Goal: Information Seeking & Learning: Learn about a topic

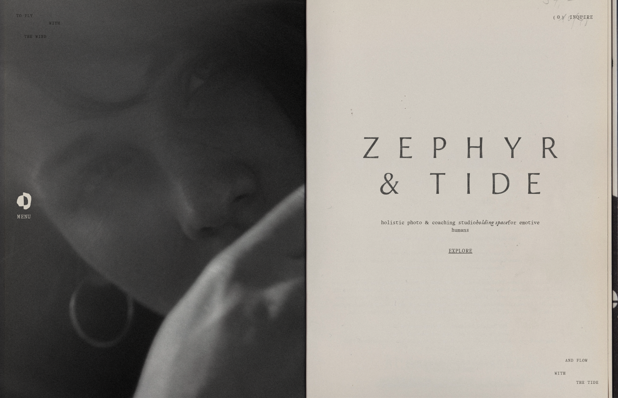
click at [23, 206] on div at bounding box center [24, 199] width 15 height 15
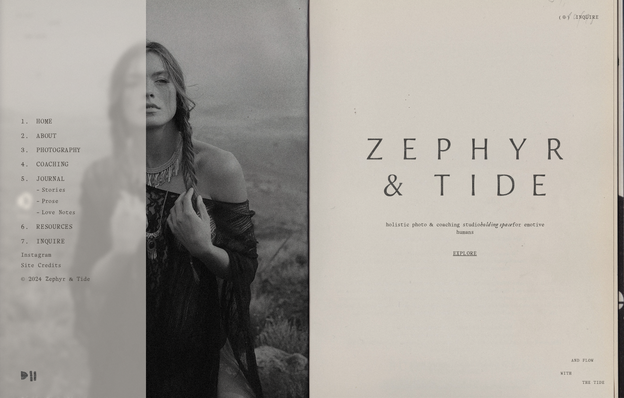
click at [61, 182] on link "Journal" at bounding box center [50, 179] width 35 height 14
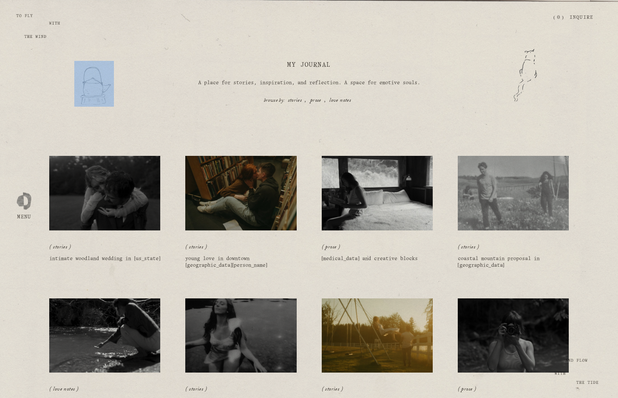
drag, startPoint x: 118, startPoint y: 96, endPoint x: 109, endPoint y: 76, distance: 22.0
click at [109, 76] on div "My Journal A place for stories, inspiration, and reflection. A space for emotiv…" at bounding box center [309, 75] width 618 height 63
drag, startPoint x: 310, startPoint y: 69, endPoint x: 377, endPoint y: 98, distance: 73.8
click at [377, 98] on div "My Journal A place for stories, inspiration, and reflection. A space for emotiv…" at bounding box center [309, 75] width 618 height 63
click at [377, 98] on div "stories prose love notes" at bounding box center [309, 100] width 282 height 8
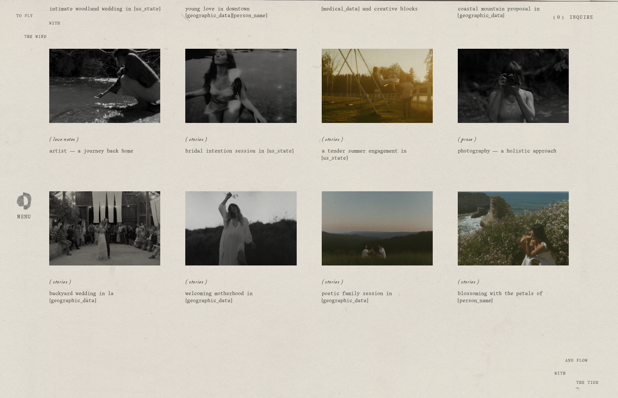
scroll to position [336, 0]
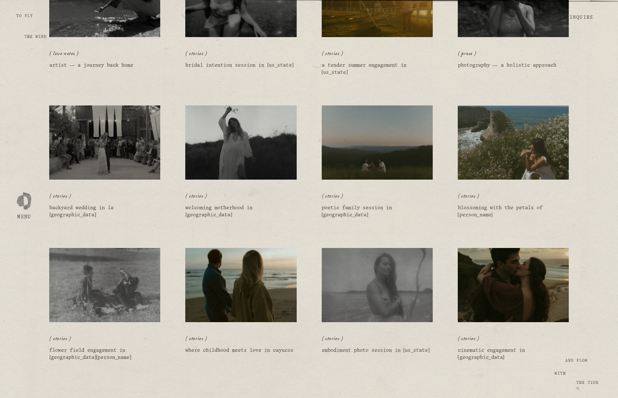
click at [351, 148] on img at bounding box center [377, 142] width 112 height 75
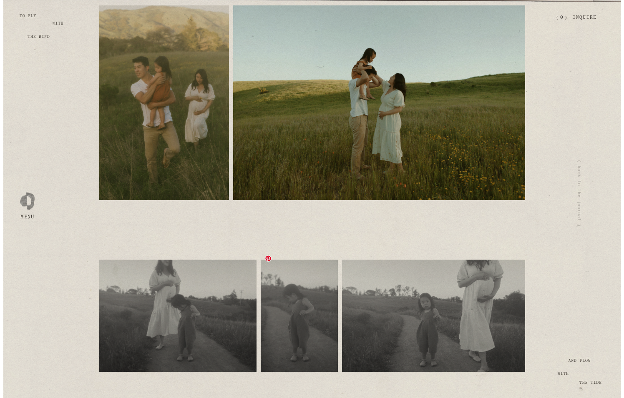
scroll to position [5159, 0]
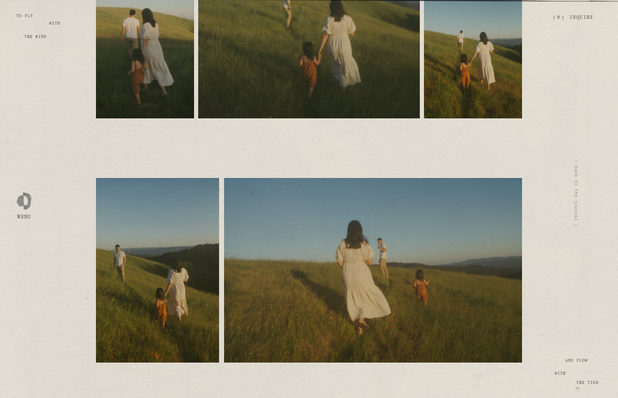
click at [27, 206] on div at bounding box center [24, 199] width 15 height 15
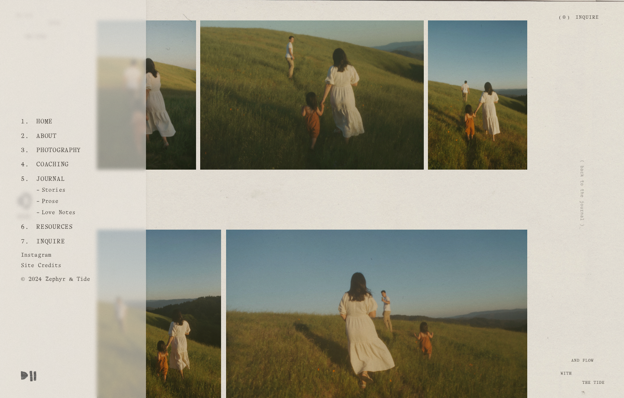
click at [55, 226] on link "Resources" at bounding box center [54, 227] width 43 height 14
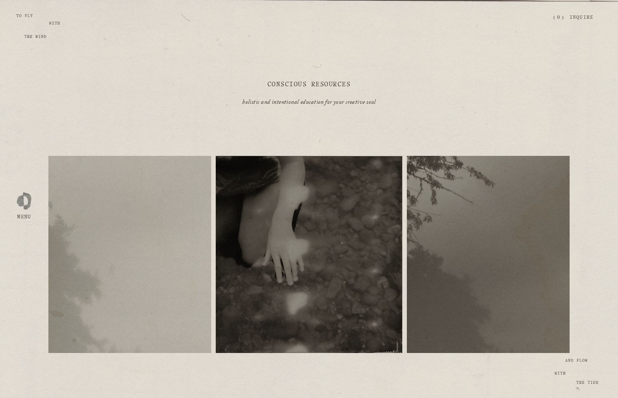
scroll to position [39, 0]
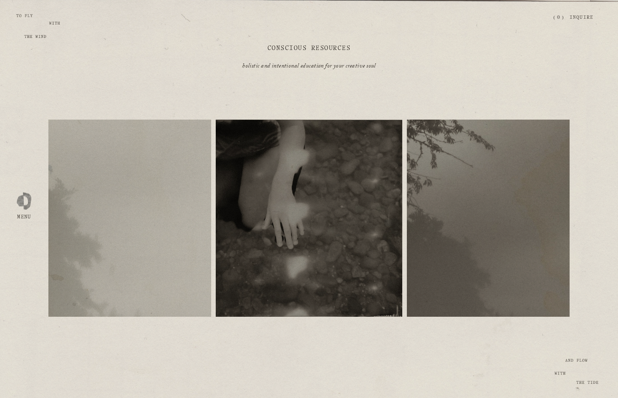
click at [132, 229] on div "free resources" at bounding box center [129, 218] width 163 height 197
click at [130, 210] on span "free resources" at bounding box center [129, 212] width 41 height 5
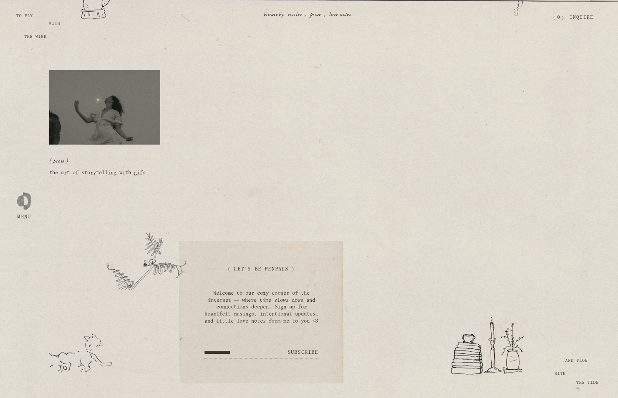
scroll to position [6, 0]
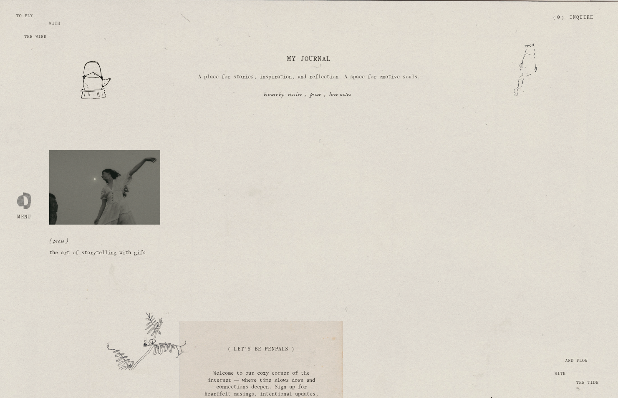
click at [96, 254] on link "the art of storytelling with gifs" at bounding box center [97, 253] width 96 height 5
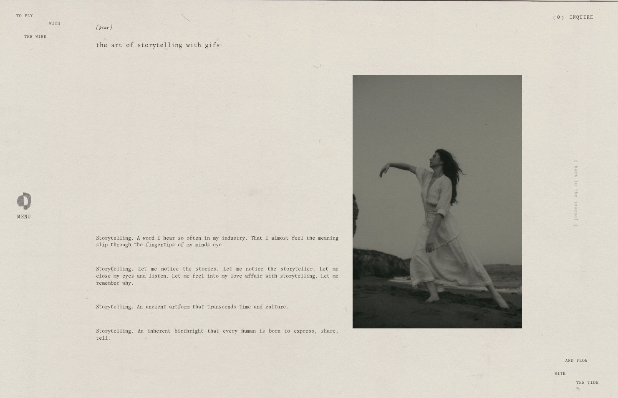
click at [26, 206] on div at bounding box center [24, 199] width 15 height 15
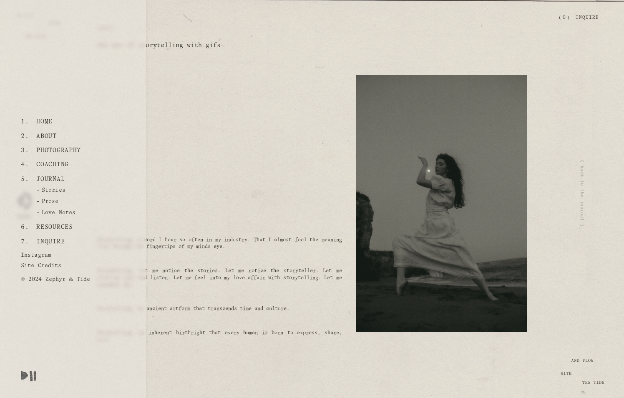
click at [49, 166] on link "Coaching" at bounding box center [52, 165] width 39 height 14
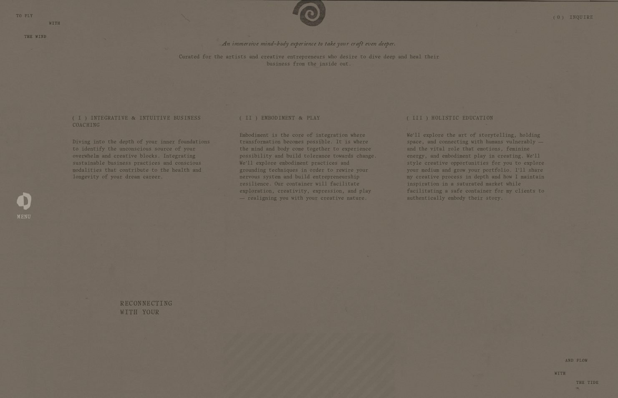
scroll to position [2085, 0]
drag, startPoint x: 307, startPoint y: 218, endPoint x: 437, endPoint y: 219, distance: 129.3
click at [437, 219] on div "Introducing… Alchemy of the Artist An immersive mind-body experience to take yo…" at bounding box center [309, 377] width 618 height 1251
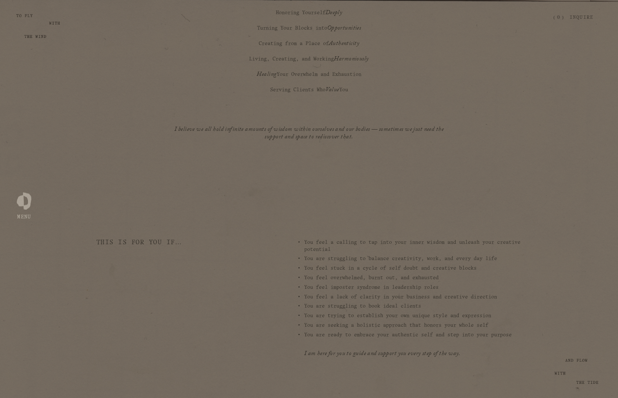
click at [162, 161] on div "01 Aligned, Conscious, and Sustainable Business Practices Develop somatic tools…" at bounding box center [190, 155] width 234 height 13
click at [160, 161] on div "02 The source of your blocks and how to move through them Unsubscribe and turn …" at bounding box center [153, 155] width 17 height 13
click at [222, 155] on span "03" at bounding box center [225, 152] width 7 height 5
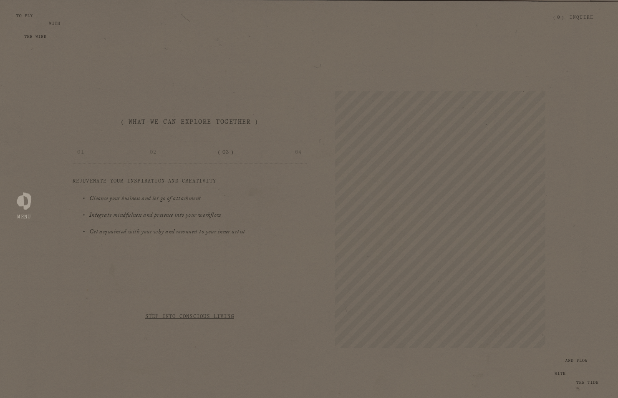
click at [278, 161] on div "01 Aligned, Conscious, and Sustainable Business Practices Develop somatic tools…" at bounding box center [190, 155] width 234 height 13
click at [297, 155] on span "04" at bounding box center [298, 152] width 15 height 5
click at [304, 230] on button "I identify as a Highly Sensitive Person, is coaching appropriate for me?" at bounding box center [309, 220] width 330 height 20
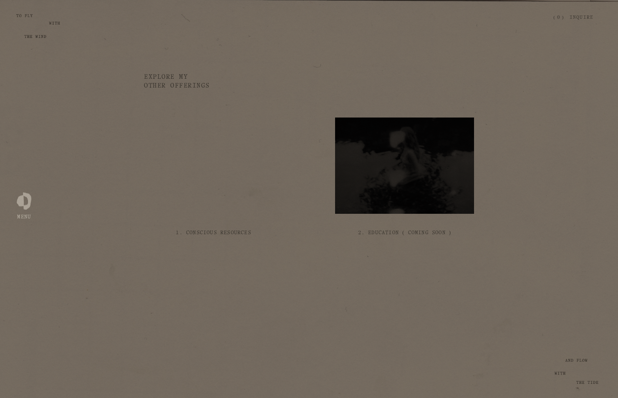
scroll to position [5161, 0]
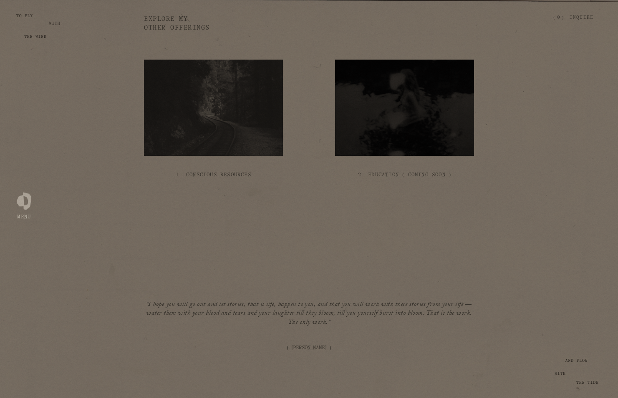
click at [22, 206] on div at bounding box center [24, 199] width 15 height 15
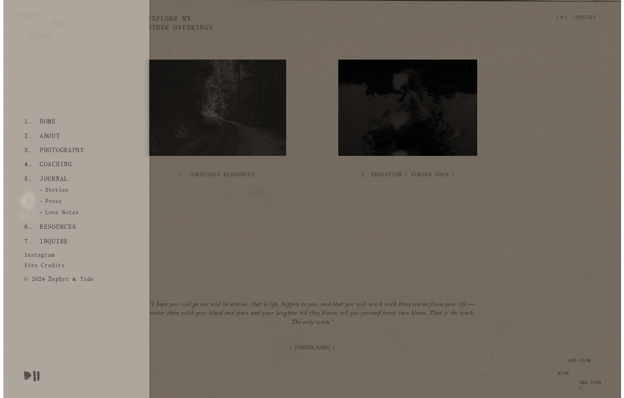
scroll to position [5148, 0]
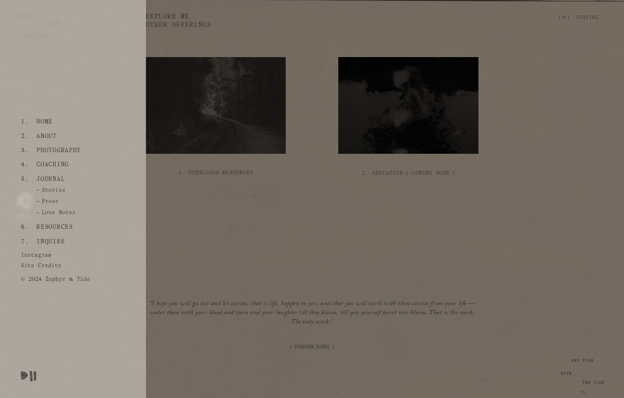
click at [51, 153] on link "Photography" at bounding box center [58, 151] width 51 height 14
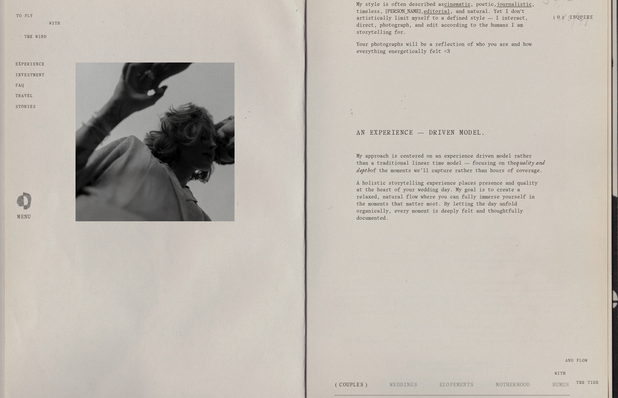
scroll to position [861, 0]
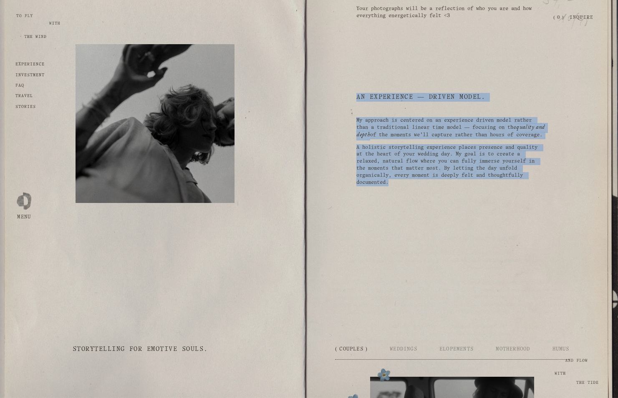
drag, startPoint x: 447, startPoint y: 197, endPoint x: 347, endPoint y: 103, distance: 136.9
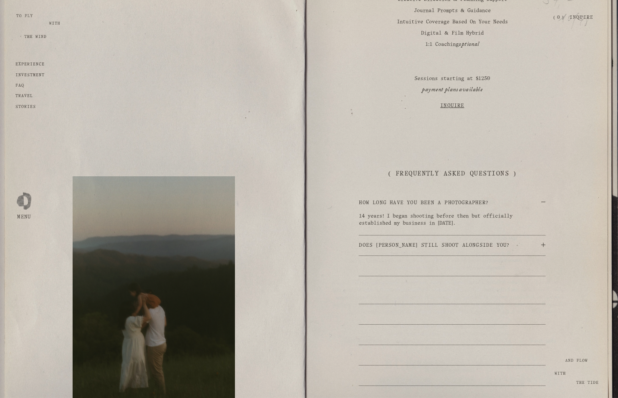
scroll to position [1535, 0]
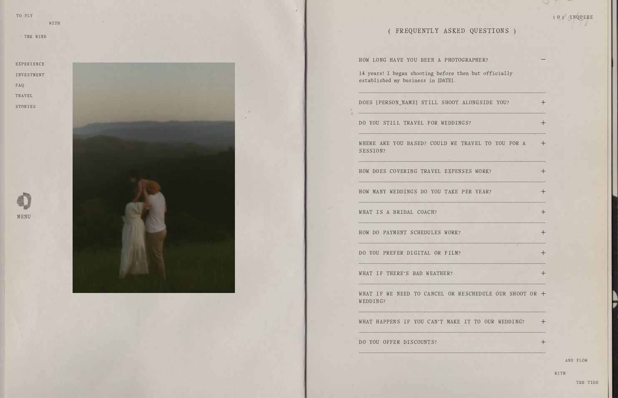
click at [388, 107] on span "Does Caleb still shoot alongside you?" at bounding box center [450, 103] width 182 height 8
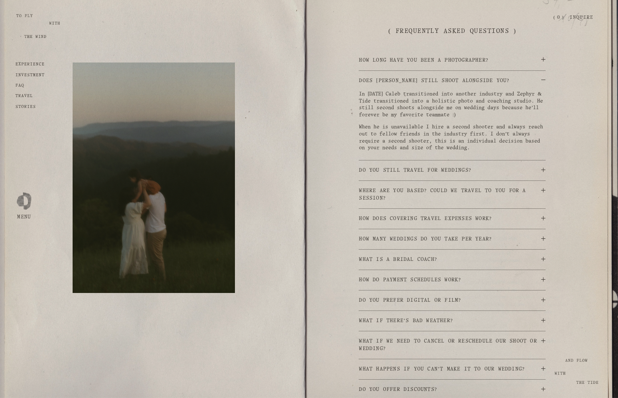
click at [406, 85] on span "Does Caleb still shoot alongside you?" at bounding box center [450, 81] width 182 height 8
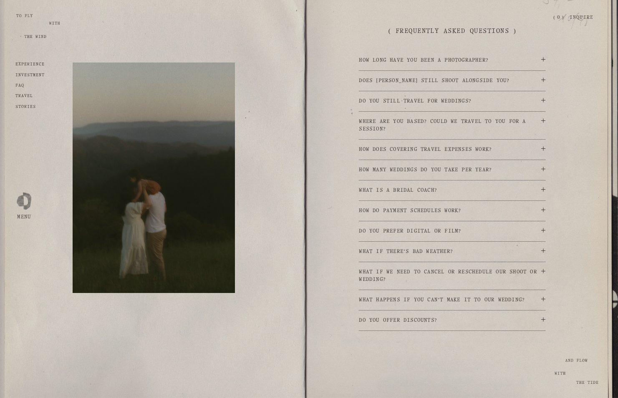
click at [417, 105] on span "Do you still travel for weddings?" at bounding box center [450, 102] width 182 height 8
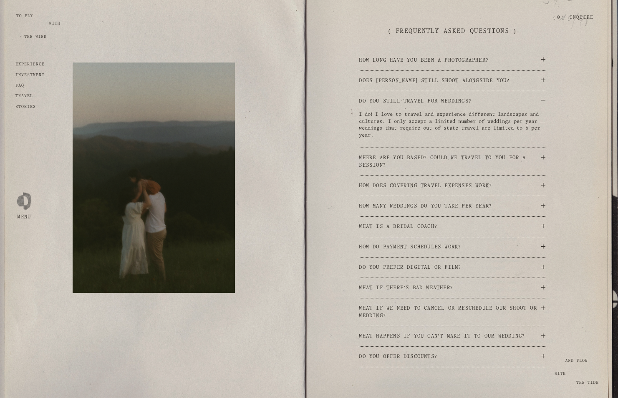
click at [417, 105] on span "Do you still travel for weddings?" at bounding box center [450, 102] width 182 height 8
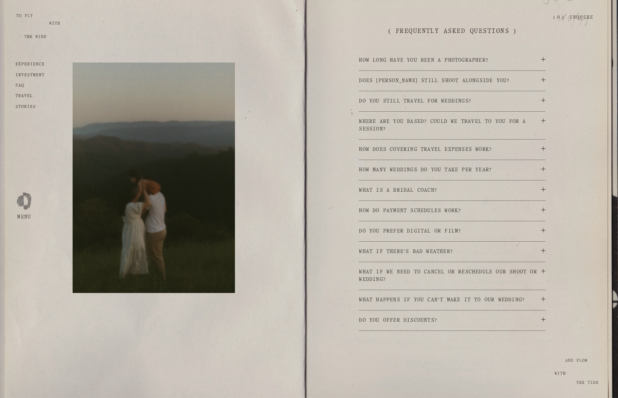
click at [417, 105] on span "Do you still travel for weddings?" at bounding box center [450, 102] width 182 height 8
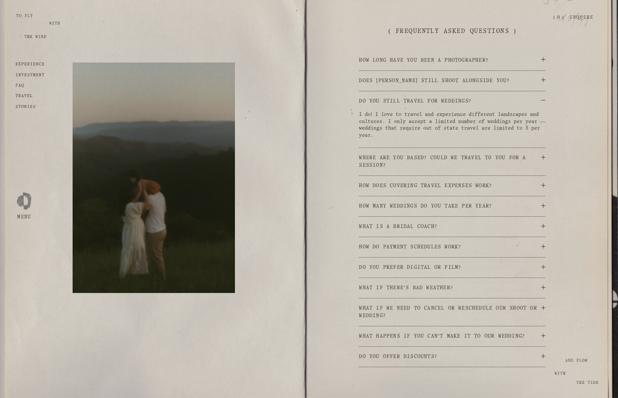
click at [417, 105] on span "Do you still travel for weddings?" at bounding box center [450, 102] width 182 height 8
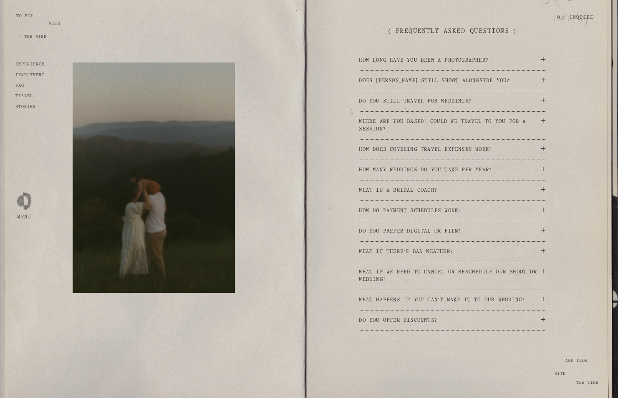
click at [422, 156] on button "How does covering travel expenses work?" at bounding box center [452, 150] width 186 height 20
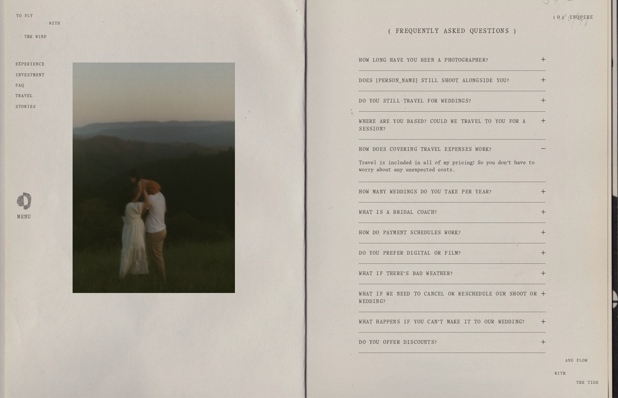
click at [423, 154] on span "How does covering travel expenses work?" at bounding box center [450, 150] width 182 height 8
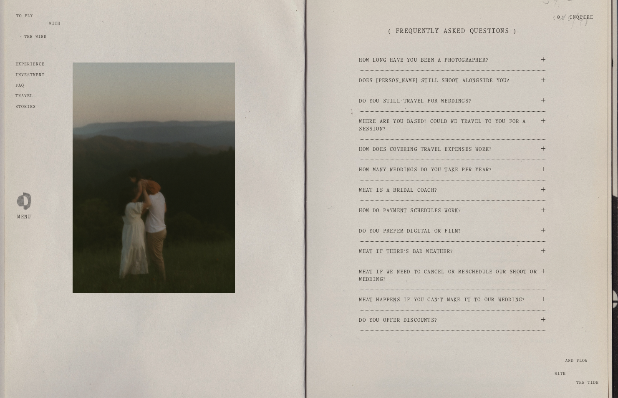
click at [423, 177] on button "How many weddings do you take per year?" at bounding box center [452, 170] width 186 height 20
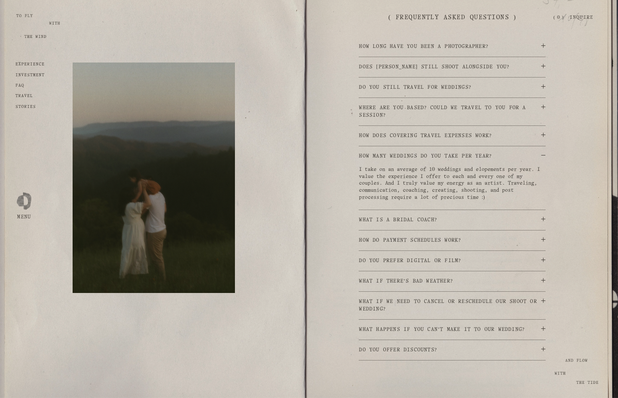
scroll to position [1550, 0]
click at [423, 159] on span "How many weddings do you take per year?" at bounding box center [450, 155] width 182 height 8
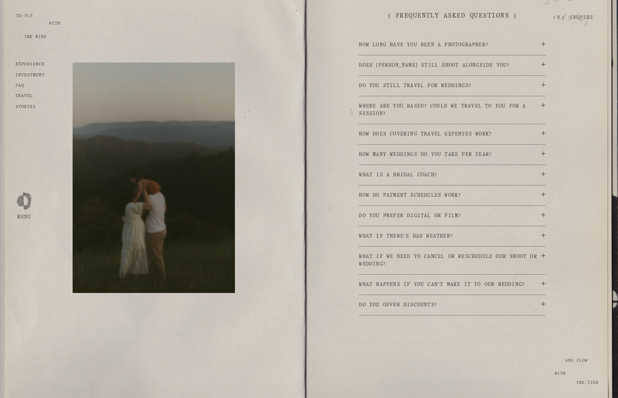
click at [420, 181] on button "What is a bridal coach?" at bounding box center [452, 175] width 186 height 20
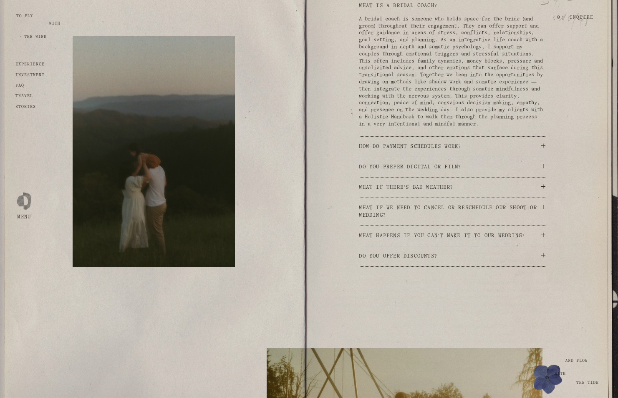
scroll to position [1755, 0]
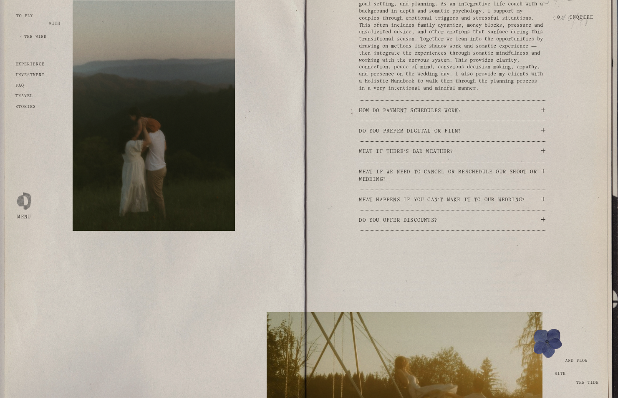
click at [427, 135] on span "Do you prefer digital or film?" at bounding box center [450, 132] width 182 height 8
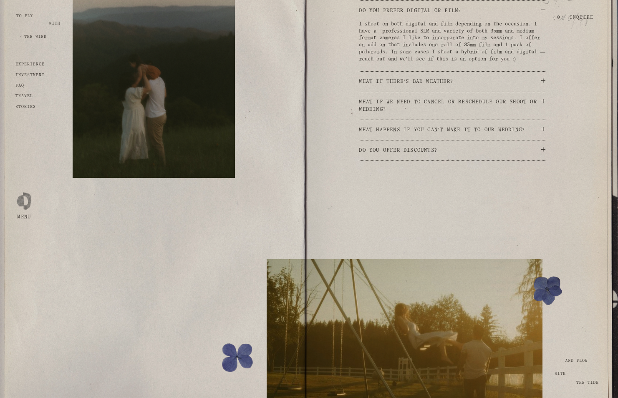
click at [429, 86] on span "What if there’s bad weather?" at bounding box center [450, 82] width 182 height 8
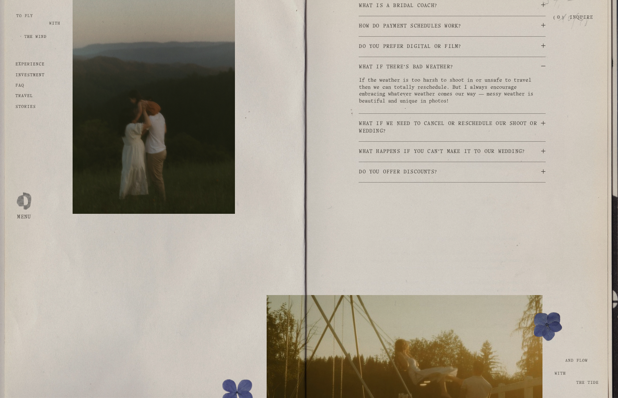
scroll to position [1682, 0]
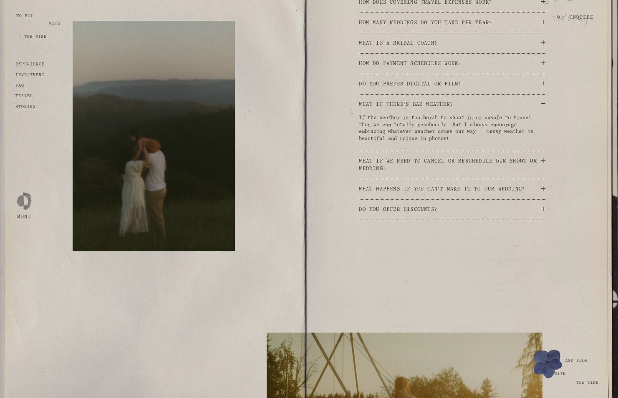
click at [450, 108] on span "What if there’s bad weather?" at bounding box center [450, 105] width 182 height 8
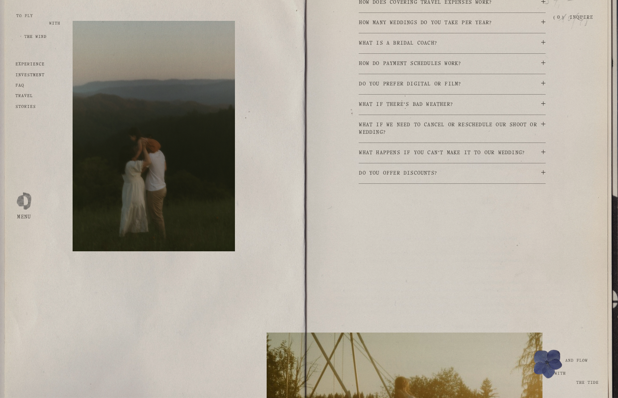
click at [422, 157] on span "What happens if you can’t make it to our wedding?" at bounding box center [450, 153] width 182 height 8
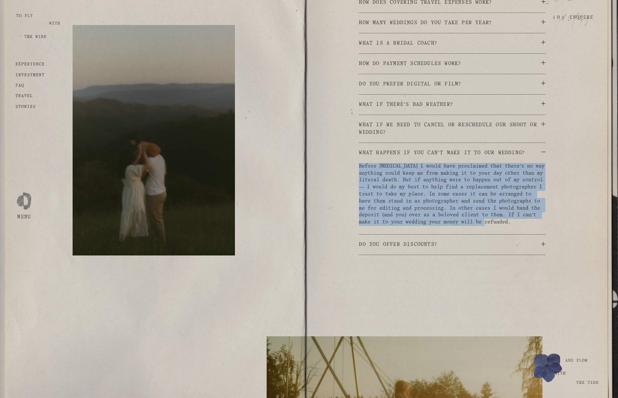
drag, startPoint x: 354, startPoint y: 178, endPoint x: 438, endPoint y: 241, distance: 105.8
click at [438, 241] on div "( Frequently Asked Questions ) How long have you been a photographer? 14 years!…" at bounding box center [309, 62] width 618 height 386
click at [438, 226] on p "Before Covid I would have proclaimed that there’s no way anything could keep me…" at bounding box center [452, 194] width 186 height 63
drag, startPoint x: 440, startPoint y: 241, endPoint x: 362, endPoint y: 179, distance: 99.7
click at [362, 179] on p "Before Covid I would have proclaimed that there’s no way anything could keep me…" at bounding box center [452, 194] width 186 height 63
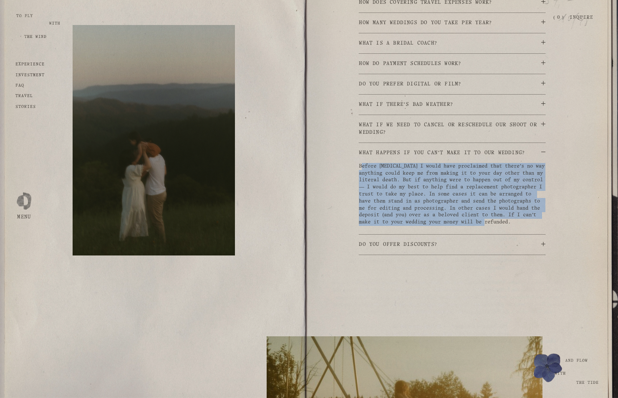
click at [362, 179] on p "Before Covid I would have proclaimed that there’s no way anything could keep me…" at bounding box center [452, 194] width 186 height 63
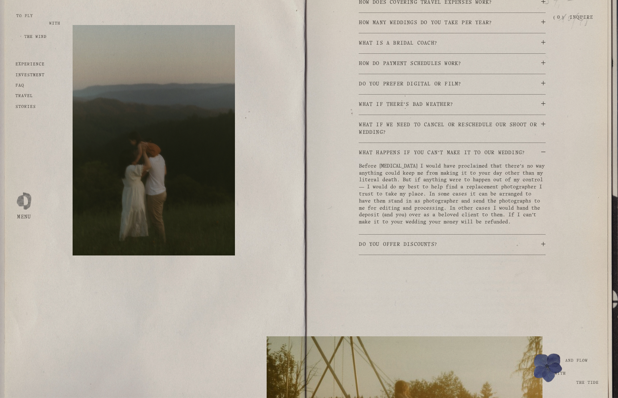
click at [420, 157] on span "What happens if you can’t make it to our wedding?" at bounding box center [450, 153] width 182 height 8
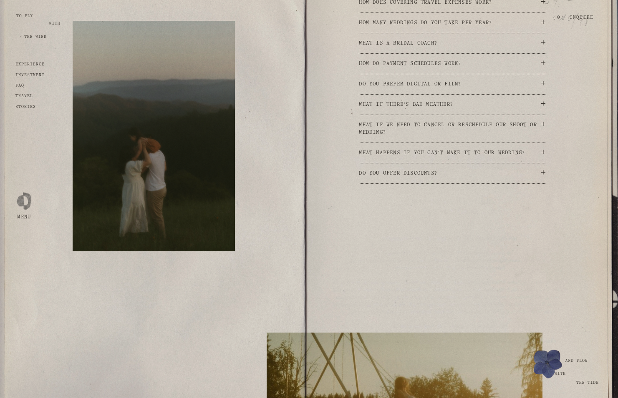
click at [421, 177] on span "Do you offer discounts?" at bounding box center [450, 174] width 182 height 8
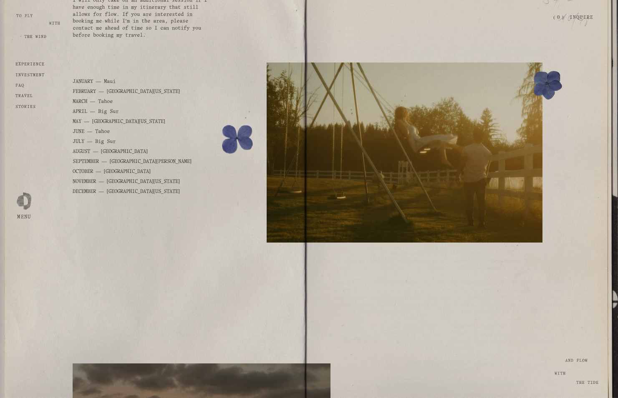
scroll to position [2246, 0]
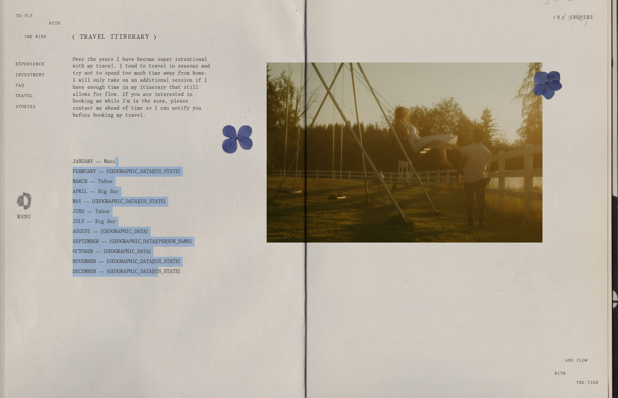
drag, startPoint x: 178, startPoint y: 295, endPoint x: 128, endPoint y: 186, distance: 120.4
click at [128, 186] on p "JANUARY — Maui FEBRUARY — Northern California MARCH — Tahoe APRIL — Big Sur MAY…" at bounding box center [142, 217] width 139 height 120
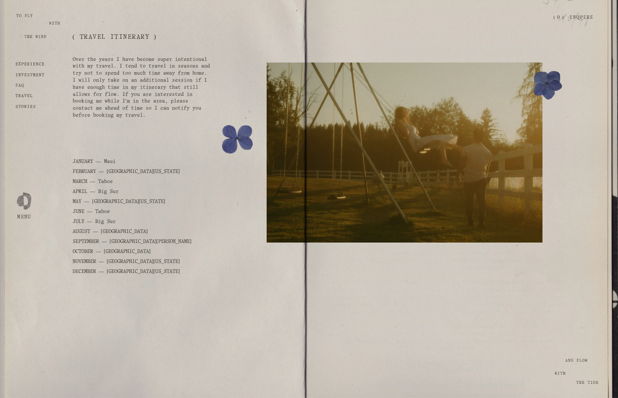
click at [128, 186] on p "JANUARY — Maui FEBRUARY — Northern California MARCH — Tahoe APRIL — Big Sur MAY…" at bounding box center [142, 217] width 139 height 120
click at [23, 88] on p "FAQ" at bounding box center [29, 85] width 29 height 5
click at [23, 78] on p "investment" at bounding box center [29, 75] width 29 height 5
click at [24, 76] on strong "investment" at bounding box center [29, 75] width 29 height 4
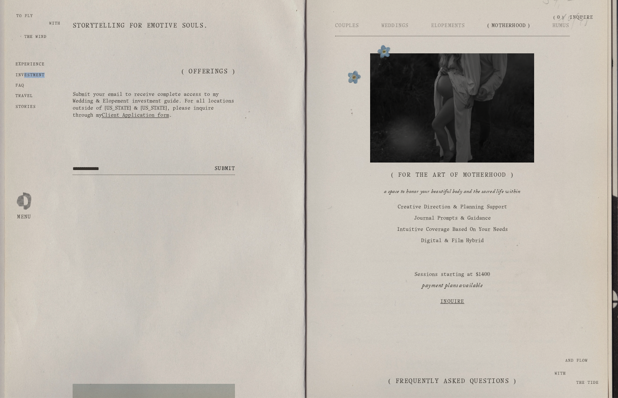
click at [577, 13] on link "Inquire" at bounding box center [581, 17] width 24 height 15
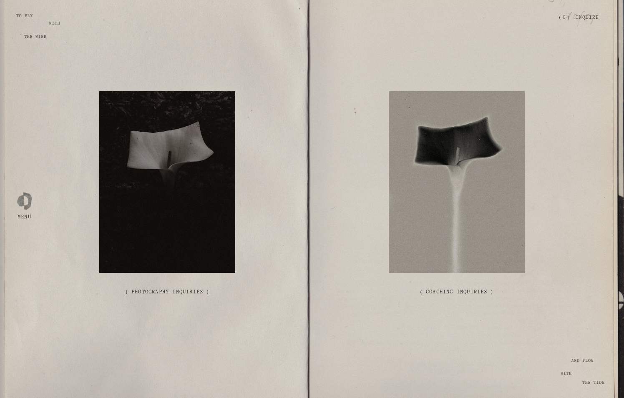
click at [190, 222] on div at bounding box center [167, 181] width 136 height 181
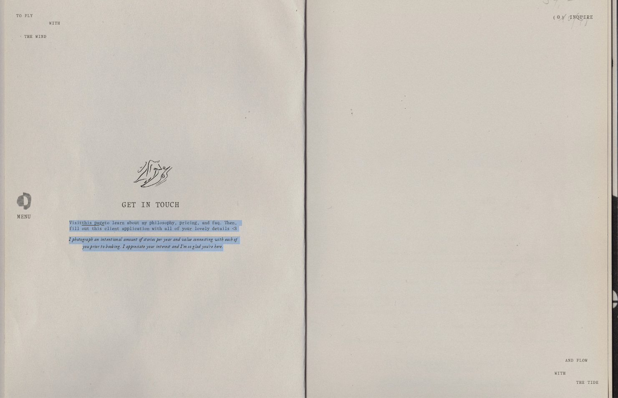
drag, startPoint x: 214, startPoint y: 202, endPoint x: 235, endPoint y: 268, distance: 69.8
click at [235, 268] on div "Get In Touch   Visit this page to learn about my philosophy, pricing, and faq. …" at bounding box center [153, 199] width 306 height 253
